Goal: Communication & Community: Answer question/provide support

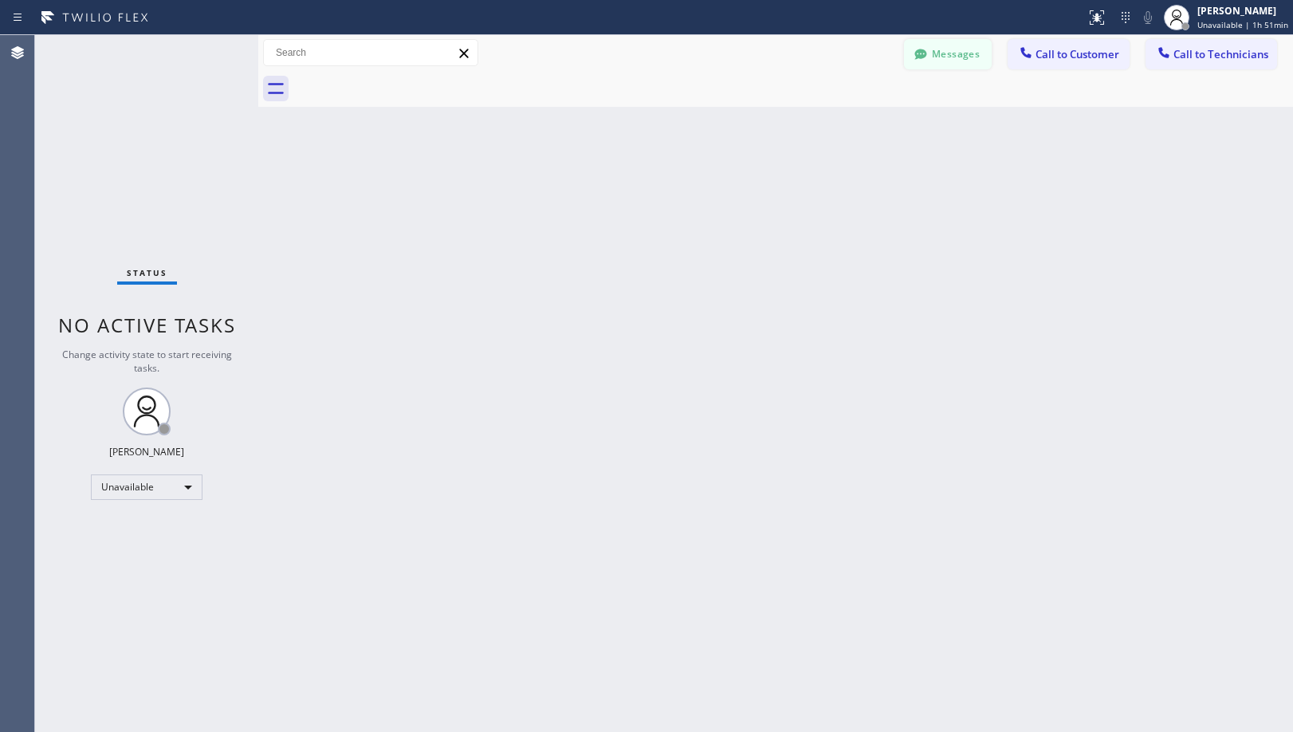
click at [942, 59] on button "Messages" at bounding box center [948, 54] width 88 height 30
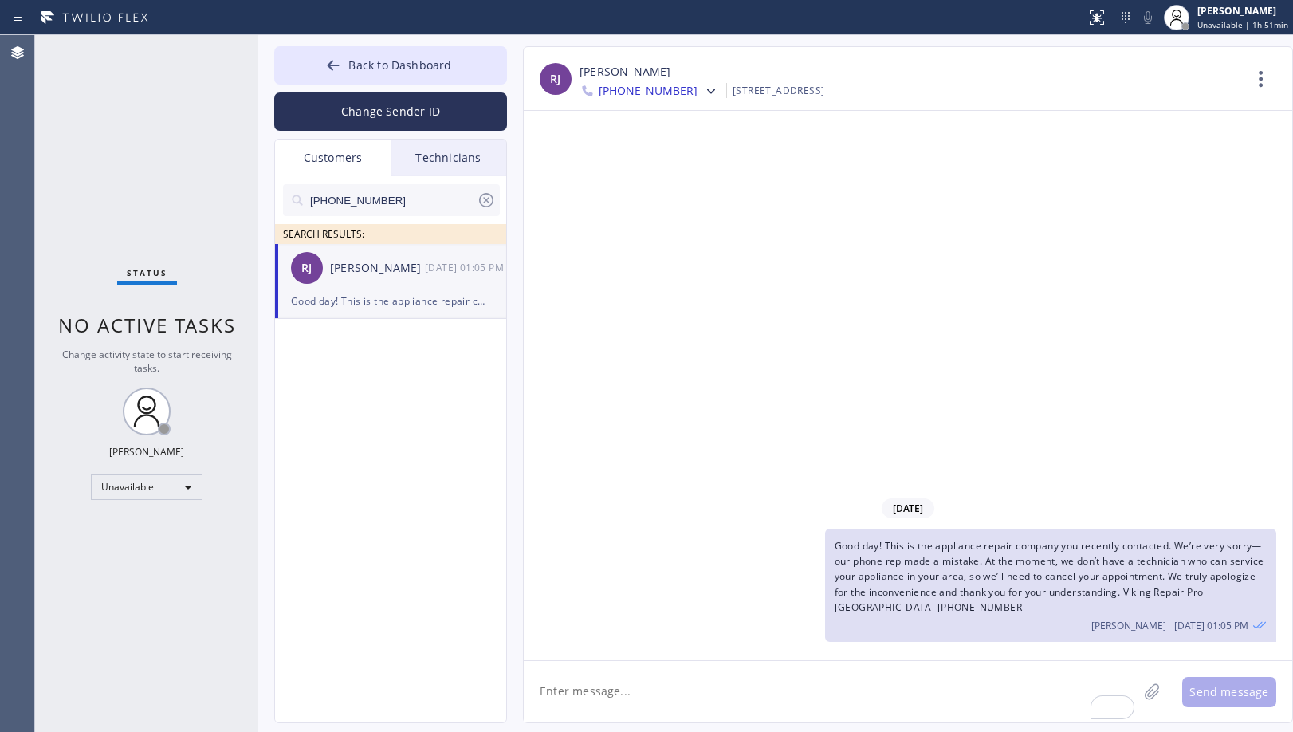
drag, startPoint x: 391, startPoint y: 193, endPoint x: 130, endPoint y: 194, distance: 261.4
click at [130, 194] on div "Status No active tasks Change activity state to start receiving tasks. [PERSON_…" at bounding box center [663, 383] width 1257 height 696
paste input "510) 406-126"
type input "[PHONE_NUMBER]"
click at [951, 550] on span "Good day! This is the appliance repair company you recently contacted. We’re ve…" at bounding box center [1049, 576] width 430 height 75
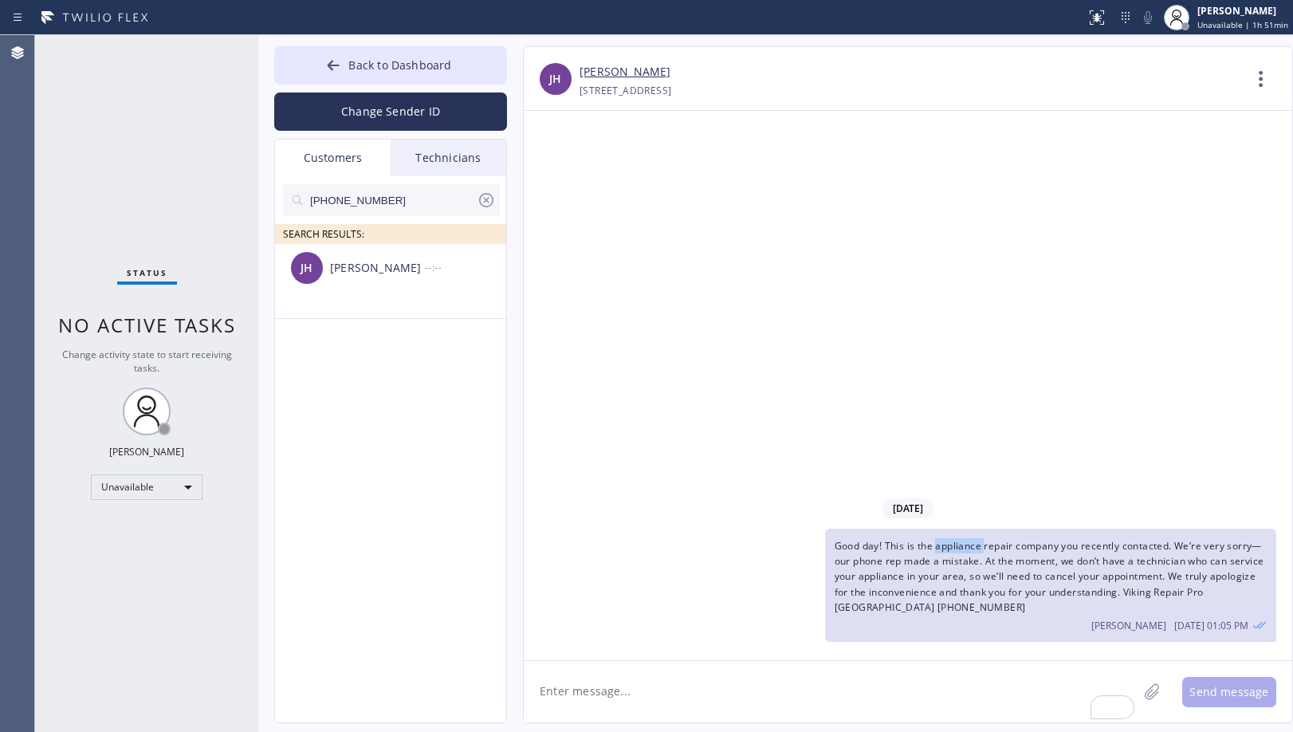
click at [951, 550] on span "Good day! This is the appliance repair company you recently contacted. We’re ve…" at bounding box center [1049, 576] width 430 height 75
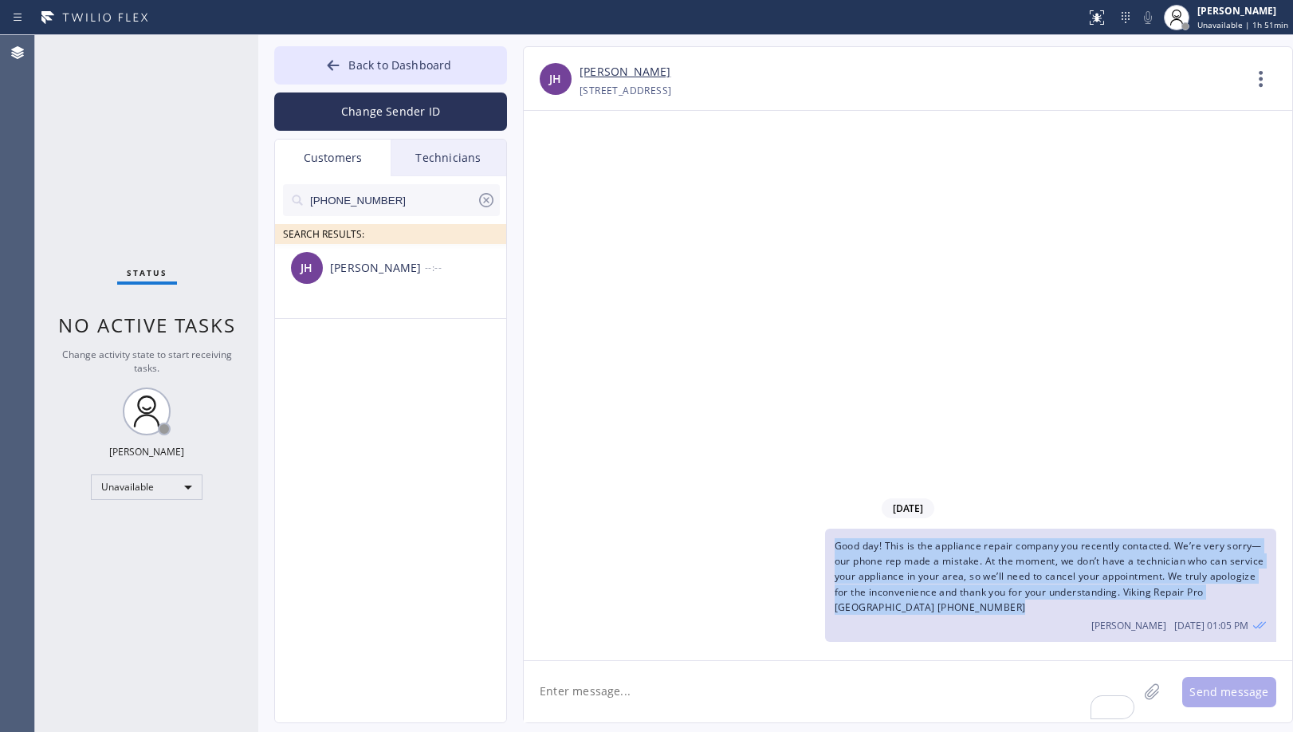
click at [951, 550] on span "Good day! This is the appliance repair company you recently contacted. We’re ve…" at bounding box center [1049, 576] width 430 height 75
copy span "Good day! This is the appliance repair company you recently contacted. We’re ve…"
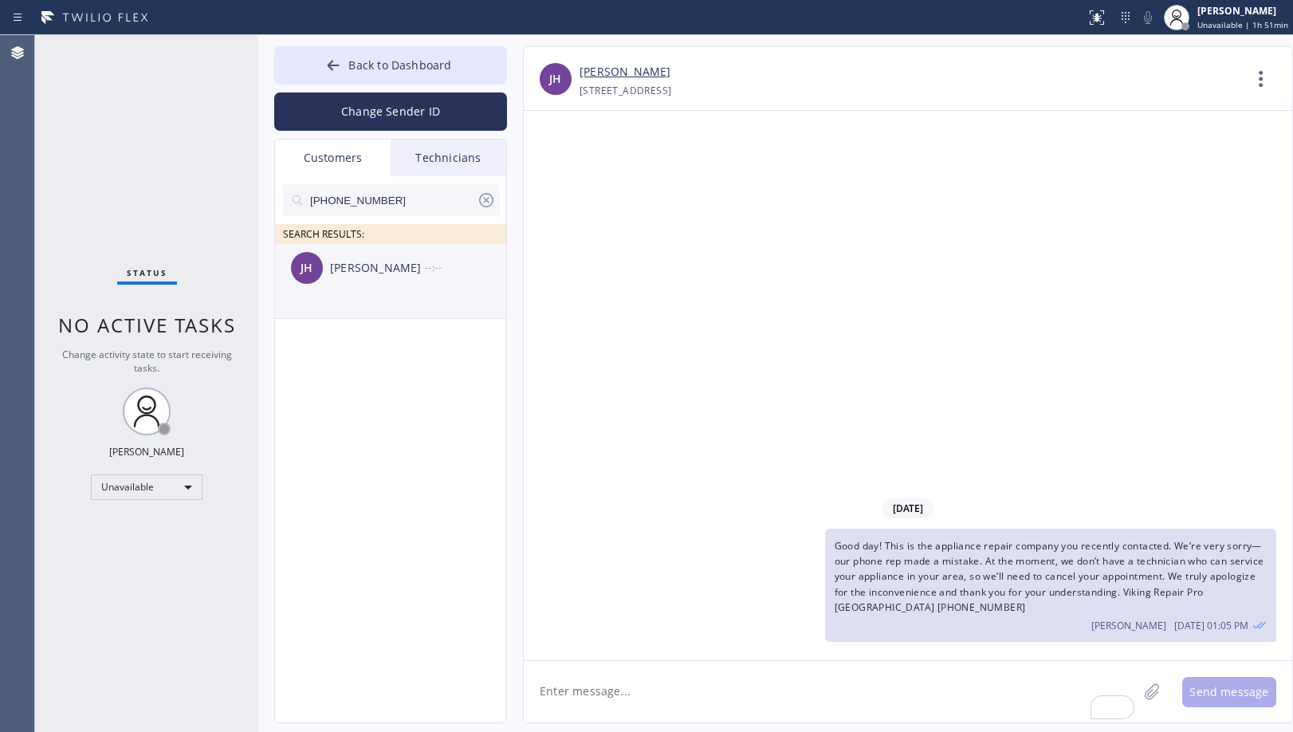
click at [394, 284] on div "[PERSON_NAME] --:--" at bounding box center [391, 268] width 233 height 48
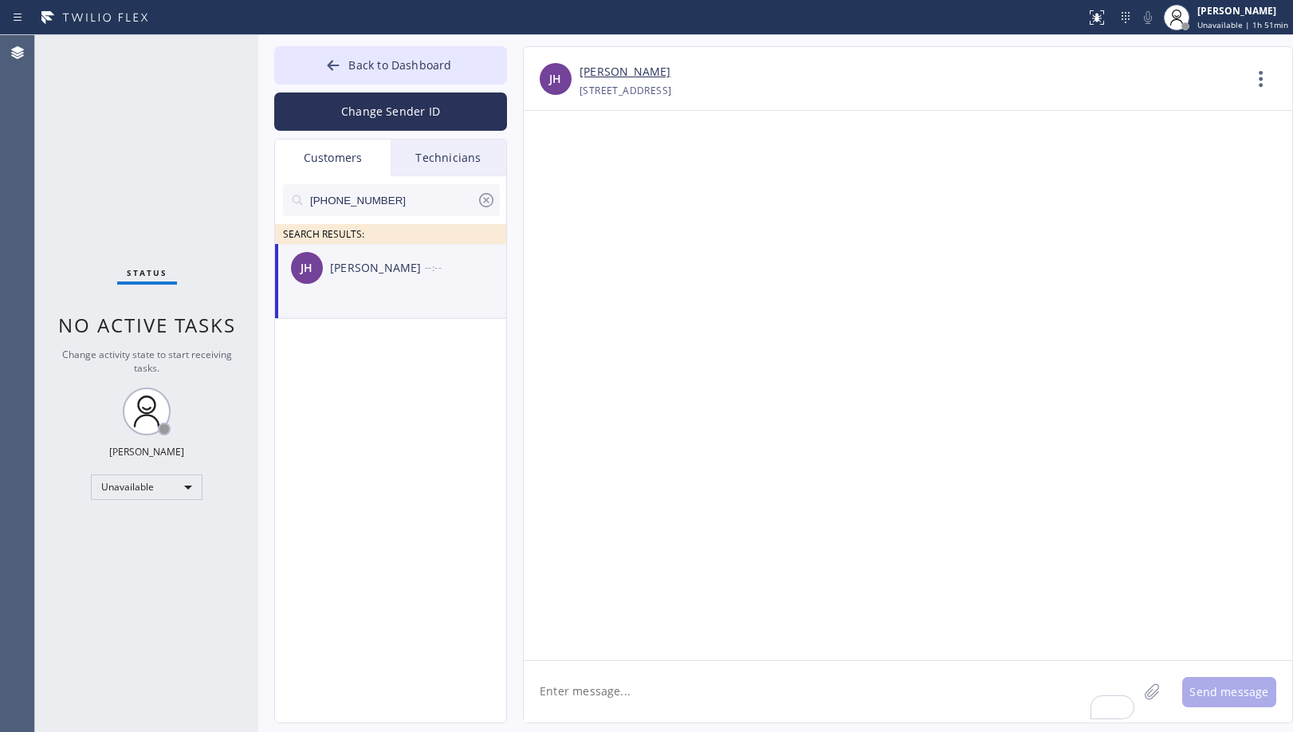
click at [410, 273] on div "[PERSON_NAME]" at bounding box center [377, 268] width 95 height 18
click at [767, 688] on textarea "To enrich screen reader interactions, please activate Accessibility in Grammarl…" at bounding box center [831, 691] width 614 height 61
paste textarea "Good day! This is the appliance repair company you recently contacted. We’re ve…"
type textarea "Good day! This is the appliance repair company you recently contacted. We’re ve…"
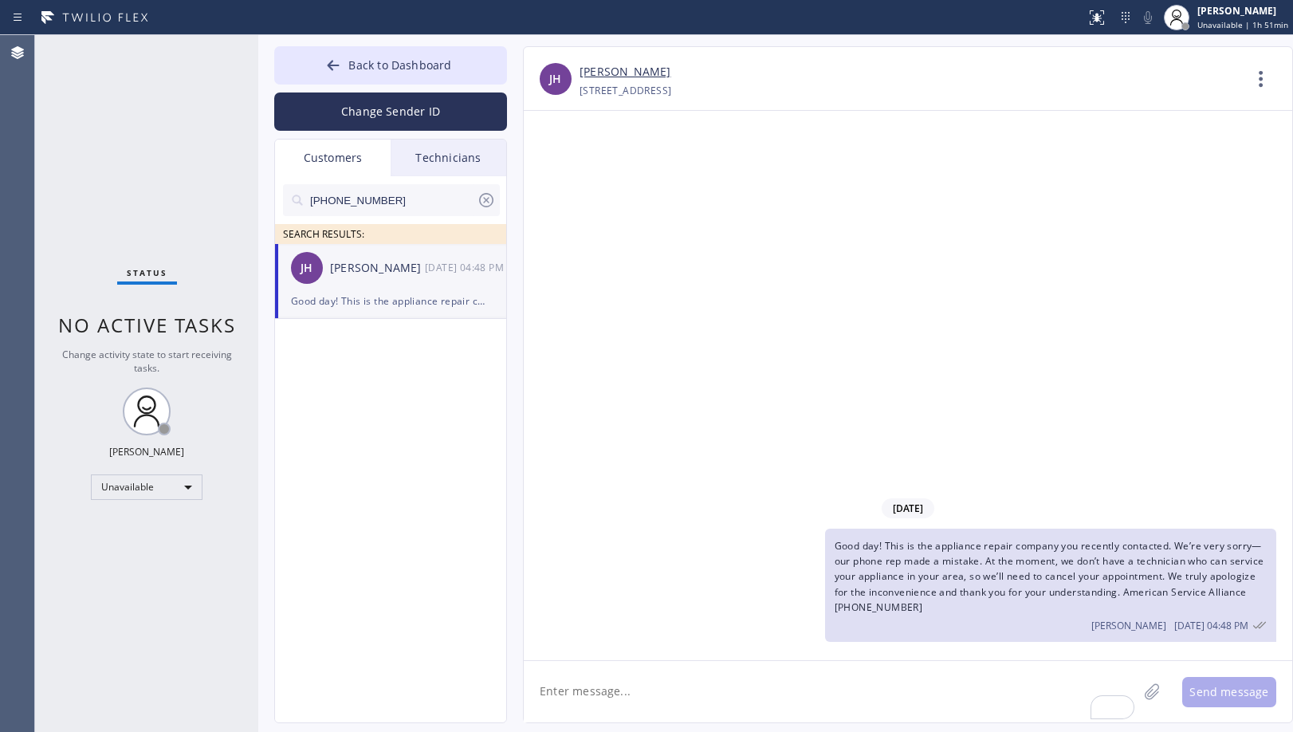
click at [641, 237] on div "[DATE] Good day! This is the appliance repair company you recently contacted. W…" at bounding box center [908, 385] width 768 height 549
click at [471, 65] on button "Back to Dashboard" at bounding box center [390, 65] width 233 height 38
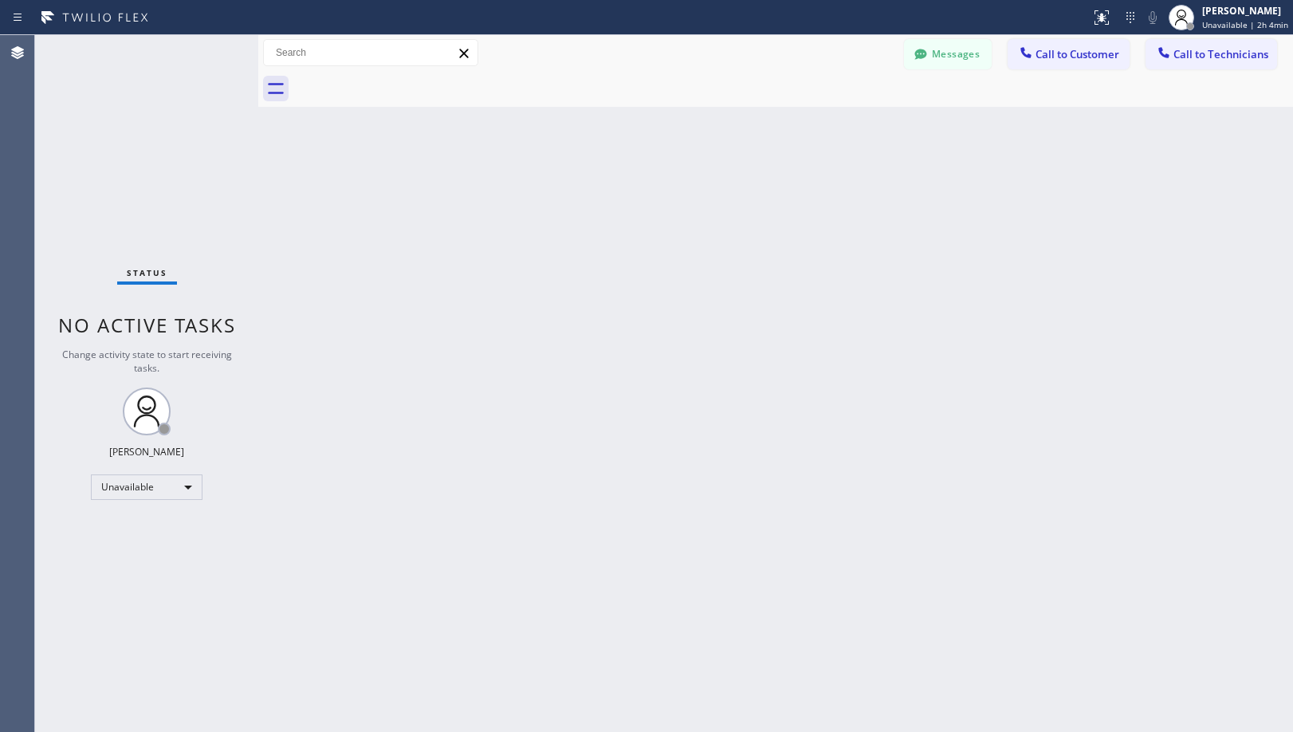
click at [586, 318] on div "Back to Dashboard Change Sender ID Customers Technicians [PHONE_NUMBER] SEARCH …" at bounding box center [775, 383] width 1034 height 696
click at [1253, 21] on span "Unavailable | 2h 4min" at bounding box center [1245, 24] width 86 height 11
click at [1214, 58] on button "Offline" at bounding box center [1212, 64] width 159 height 21
click at [1244, 13] on div "[PERSON_NAME]" at bounding box center [1245, 11] width 86 height 14
click at [1225, 148] on button "Log out" at bounding box center [1212, 155] width 159 height 35
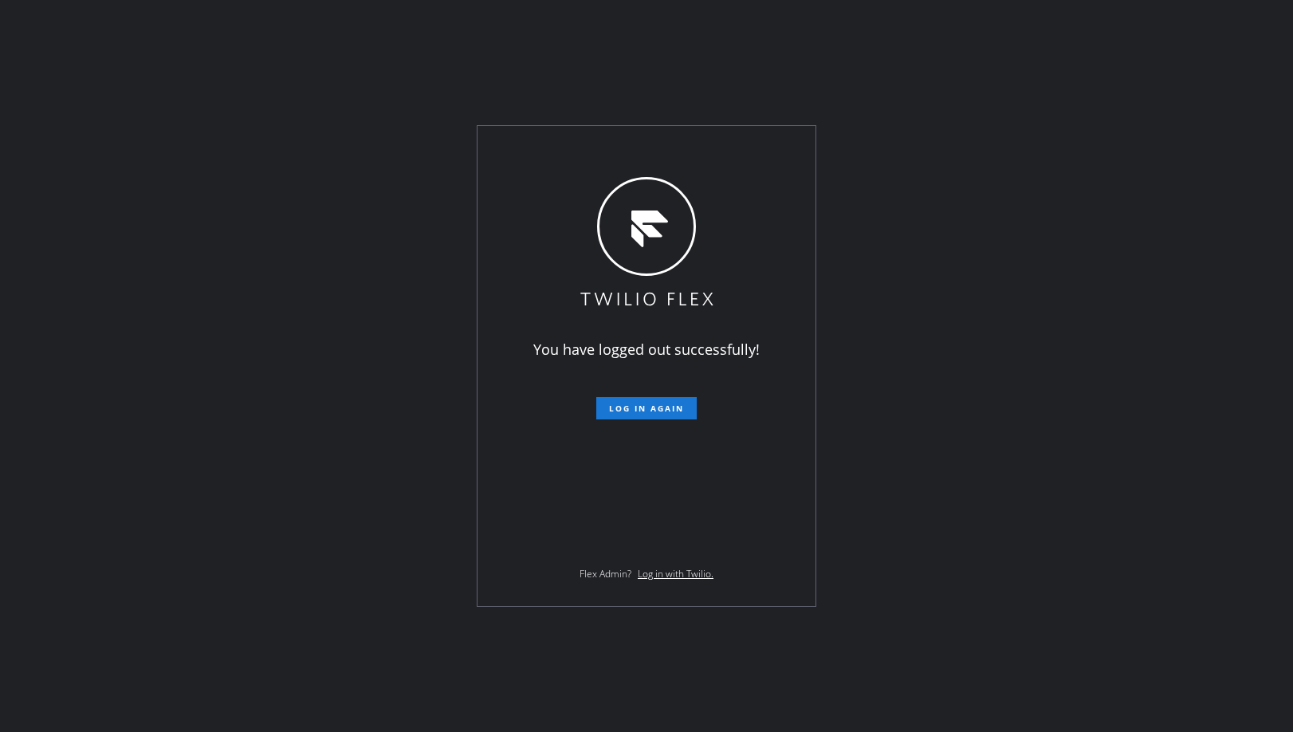
click at [234, 398] on div "You have logged out successfully! Log in again Flex Admin? Log in with Twilio." at bounding box center [646, 366] width 1293 height 732
drag, startPoint x: 942, startPoint y: 530, endPoint x: 905, endPoint y: 527, distance: 36.8
click at [941, 528] on div "You have logged out successfully! Log in again Flex Admin? Log in with Twilio." at bounding box center [646, 366] width 1293 height 732
